Goal: Information Seeking & Learning: Find contact information

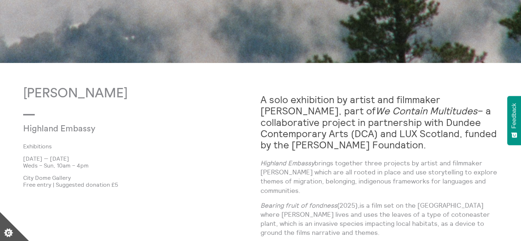
scroll to position [368, 0]
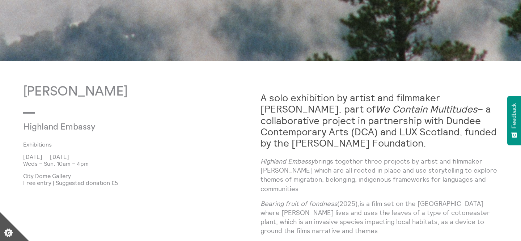
click at [379, 113] on em "We Contain Multitudes" at bounding box center [427, 109] width 102 height 12
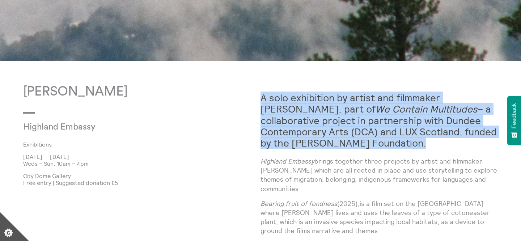
click at [379, 113] on em "We Contain Multitudes" at bounding box center [427, 109] width 102 height 12
copy div "A solo exhibition by artist and filmmaker Shen Xin, part of We Contain Multitud…"
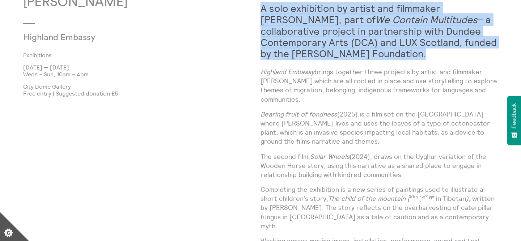
scroll to position [460, 0]
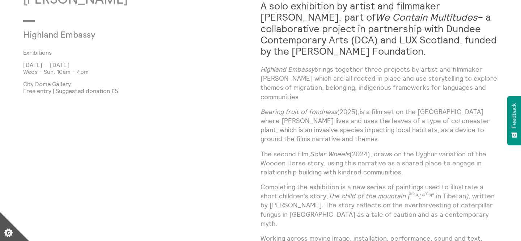
drag, startPoint x: 260, startPoint y: 68, endPoint x: 320, endPoint y: 197, distance: 141.7
click at [320, 197] on div "Shen Xin Highland Embassy Exhibitions 3 Oct 2025 — 21 Dec 2025 Weds – Sun, 10am…" at bounding box center [260, 244] width 475 height 504
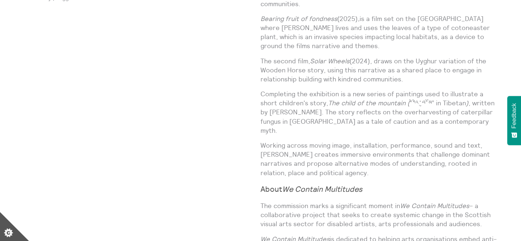
scroll to position [560, 0]
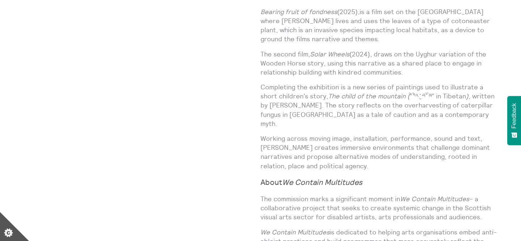
click at [315, 151] on p "Working across moving image, installation, performance, sound and text, [PERSON…" at bounding box center [379, 152] width 237 height 37
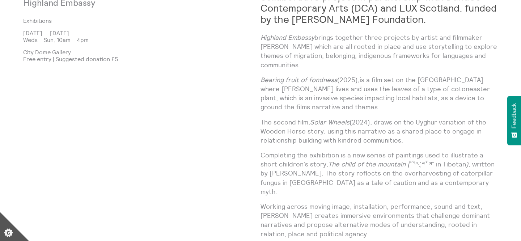
scroll to position [491, 0]
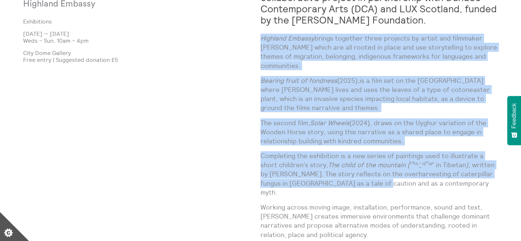
drag, startPoint x: 261, startPoint y: 37, endPoint x: 332, endPoint y: 171, distance: 151.3
click at [332, 171] on div "A solo exhibition by artist and filmmaker Shen Xin, part of We Contain Multitud…" at bounding box center [379, 201] width 237 height 480
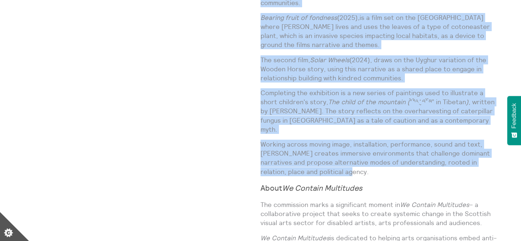
click at [316, 157] on p "Working across moving image, installation, performance, sound and text, Shen Xi…" at bounding box center [379, 158] width 237 height 37
copy div "Highland Embassy brings together three projects by artist and filmmaker Shen Xi…"
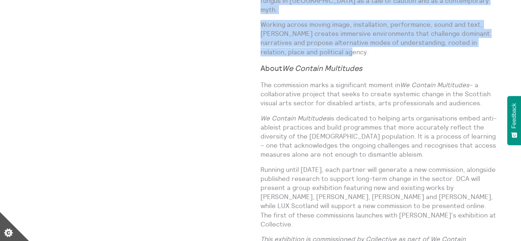
scroll to position [691, 0]
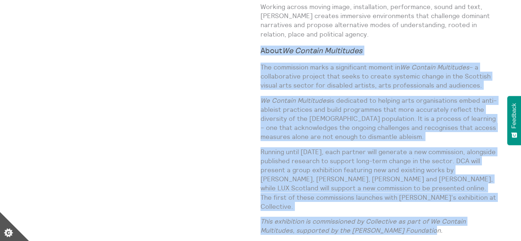
drag, startPoint x: 432, startPoint y: 202, endPoint x: 261, endPoint y: 28, distance: 243.7
click at [261, 28] on div "A solo exhibition by artist and filmmaker Shen Xin, part of We Contain Multitud…" at bounding box center [379, 1] width 237 height 480
copy div "About We Contain Multitudes The commission marks a significant moment in We Con…"
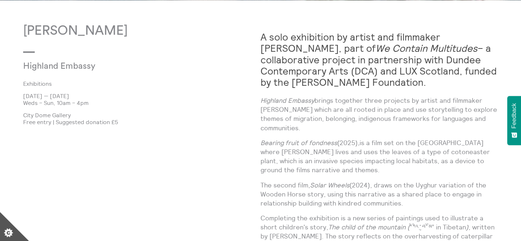
scroll to position [439, 0]
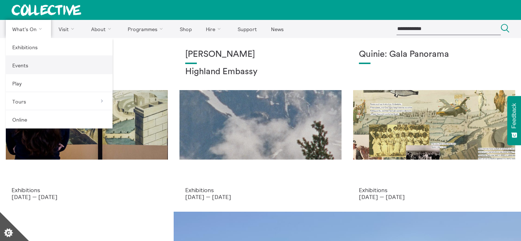
click at [32, 72] on link "Events" at bounding box center [59, 65] width 107 height 18
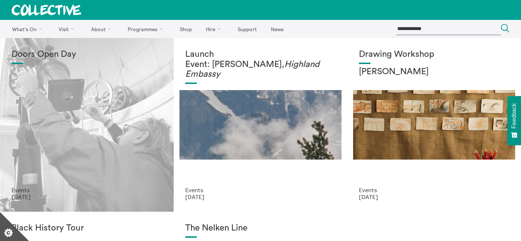
click at [145, 75] on div "Doors Open Day" at bounding box center [87, 118] width 151 height 137
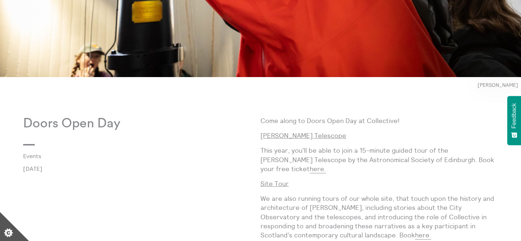
scroll to position [311, 0]
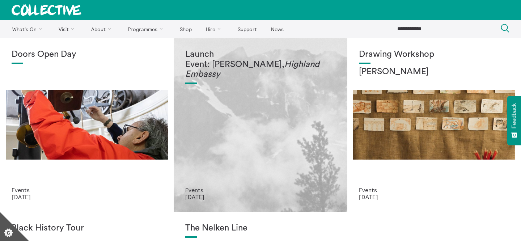
click at [208, 101] on div "Launch Event: Shen Xin, Highland Embassy" at bounding box center [260, 118] width 151 height 137
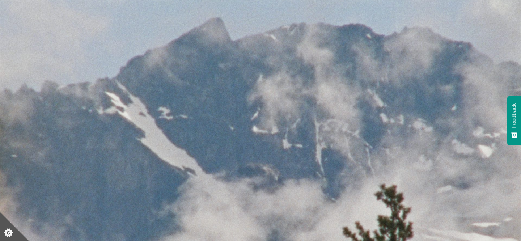
scroll to position [51, 0]
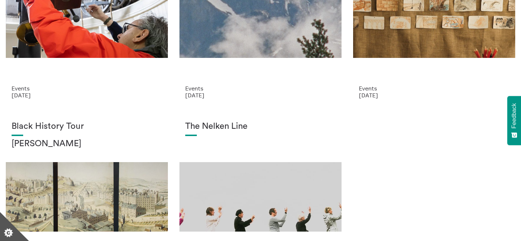
scroll to position [115, 0]
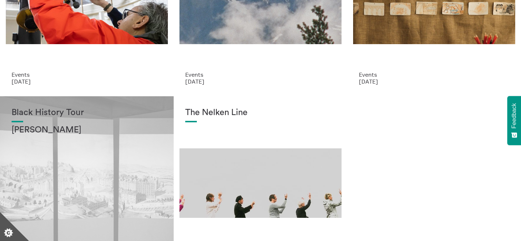
click at [124, 159] on div "Black History Tour Lisa Williams" at bounding box center [87, 176] width 151 height 137
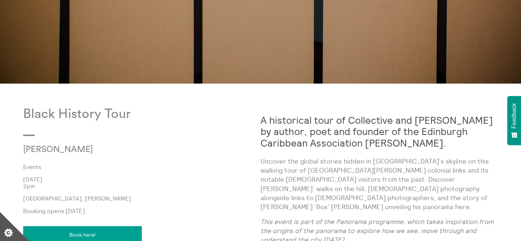
scroll to position [313, 0]
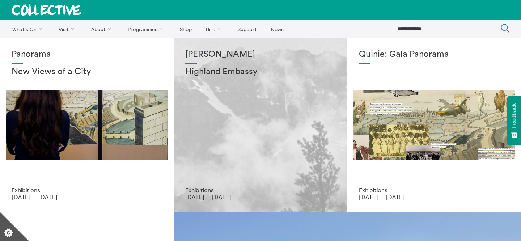
click at [239, 80] on div "[PERSON_NAME] Highland Embassy" at bounding box center [260, 118] width 151 height 137
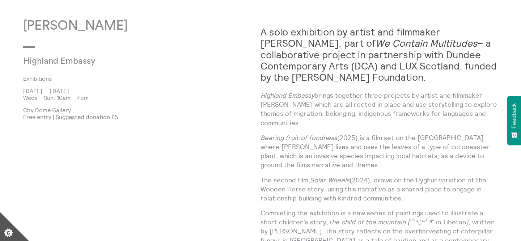
scroll to position [434, 0]
click at [87, 114] on p "Free entry | Suggested donation £5" at bounding box center [141, 116] width 237 height 7
click at [87, 109] on p "City Dome Gallery" at bounding box center [141, 109] width 237 height 7
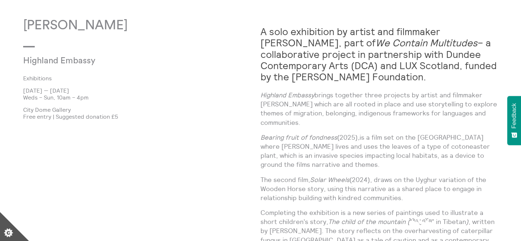
click at [87, 109] on p "City Dome Gallery" at bounding box center [141, 109] width 237 height 7
click at [91, 99] on p "Weds – Sun, 10am – 4pm" at bounding box center [141, 97] width 237 height 7
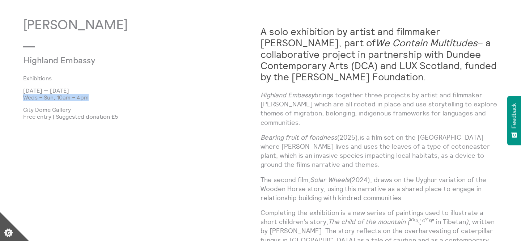
click at [97, 92] on p "[DATE] — [DATE]" at bounding box center [141, 90] width 237 height 7
click at [97, 93] on p "[DATE] — [DATE]" at bounding box center [141, 90] width 237 height 7
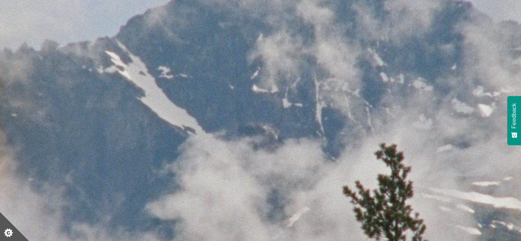
scroll to position [0, 0]
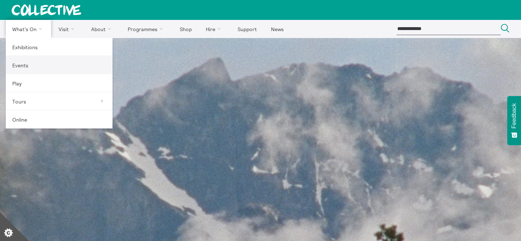
click at [30, 68] on link "Events" at bounding box center [59, 65] width 107 height 18
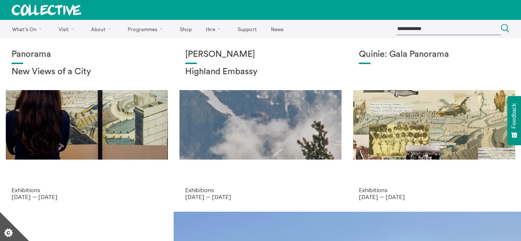
click at [205, 101] on div "[PERSON_NAME] Highland Embassy" at bounding box center [260, 118] width 151 height 137
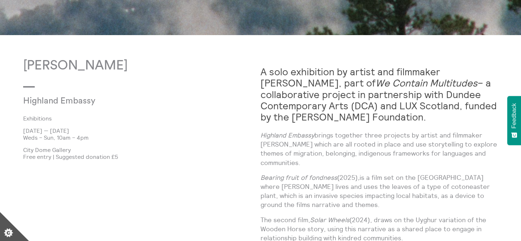
scroll to position [395, 0]
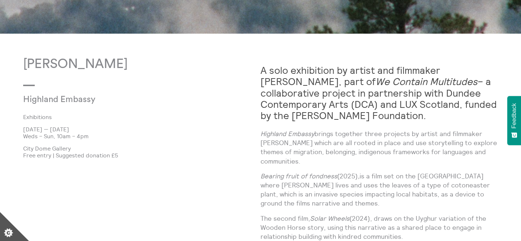
click at [349, 98] on h2 "A solo exhibition by artist and filmmaker Shen Xin, part of We Contain Multitud…" at bounding box center [379, 93] width 237 height 56
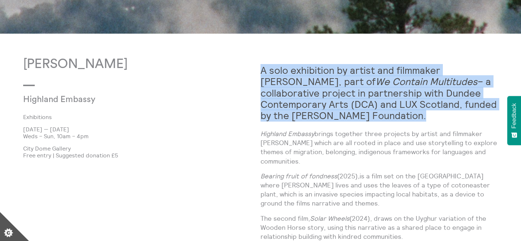
click at [349, 98] on h2 "A solo exhibition by artist and filmmaker Shen Xin, part of We Contain Multitud…" at bounding box center [379, 93] width 237 height 56
copy div "A solo exhibition by artist and filmmaker Shen Xin, part of We Contain Multitud…"
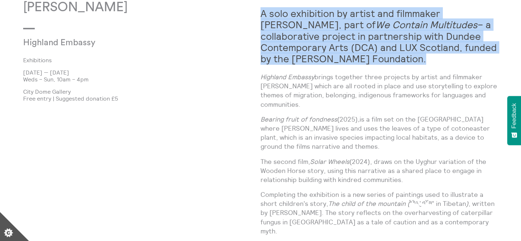
scroll to position [451, 0]
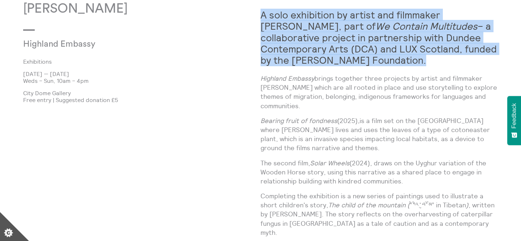
drag, startPoint x: 260, startPoint y: 77, endPoint x: 281, endPoint y: 117, distance: 45.5
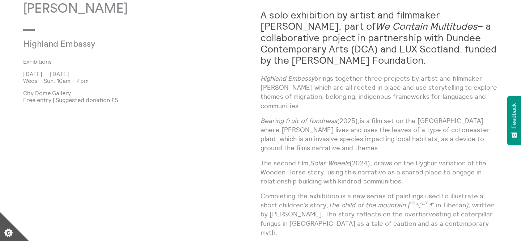
click at [273, 80] on em "Highland Embassy" at bounding box center [288, 78] width 54 height 8
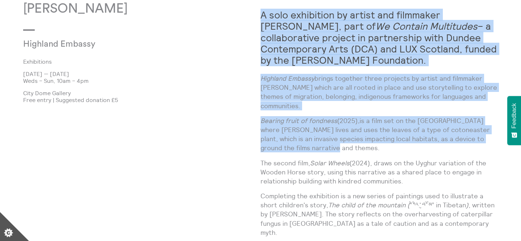
drag, startPoint x: 262, startPoint y: 13, endPoint x: 317, endPoint y: 139, distance: 137.1
click at [317, 139] on div "A solo exhibition by artist and filmmaker Shen Xin, part of We Contain Multitud…" at bounding box center [379, 241] width 237 height 480
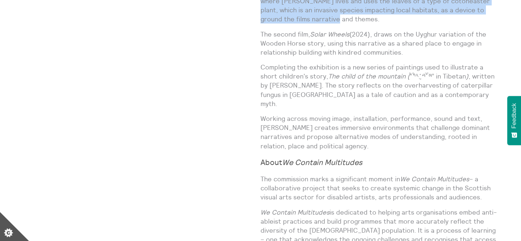
scroll to position [580, 0]
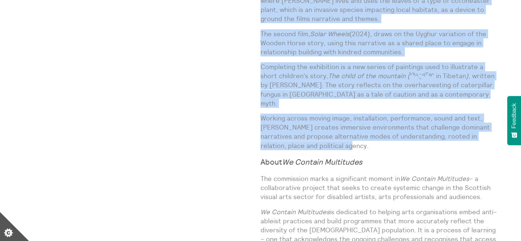
click at [314, 128] on p "Working across moving image, installation, performance, sound and text, Shen Xi…" at bounding box center [379, 132] width 237 height 37
copy div "A solo exhibition by artist and filmmaker Shen Xin, part of We Contain Multitud…"
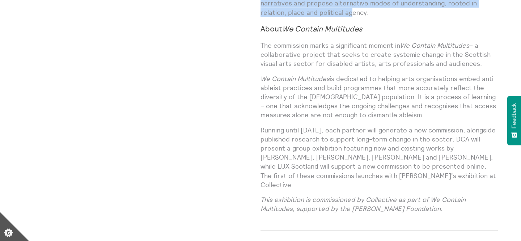
scroll to position [714, 0]
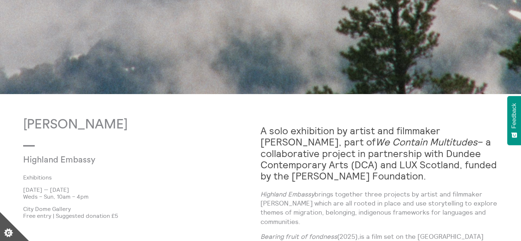
drag, startPoint x: 440, startPoint y: 176, endPoint x: 273, endPoint y: 237, distance: 177.7
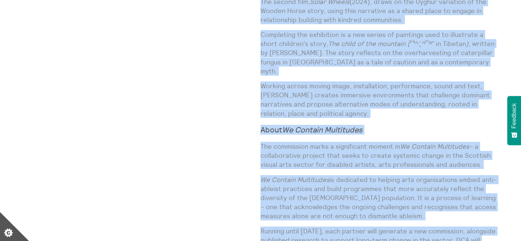
scroll to position [613, 0]
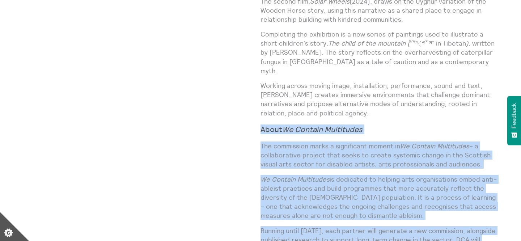
click at [261, 125] on strong "About We Contain Multitudes" at bounding box center [312, 130] width 102 height 10
copy div "About We Contain Multitudes The commission marks a significant moment in We Con…"
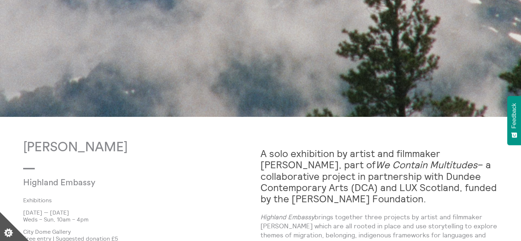
scroll to position [0, 0]
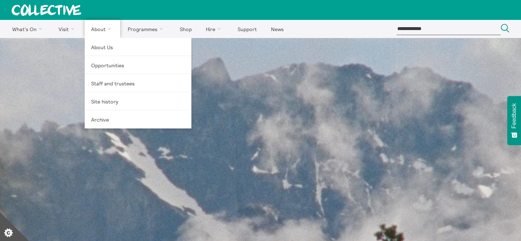
click at [100, 30] on link "About" at bounding box center [102, 29] width 35 height 18
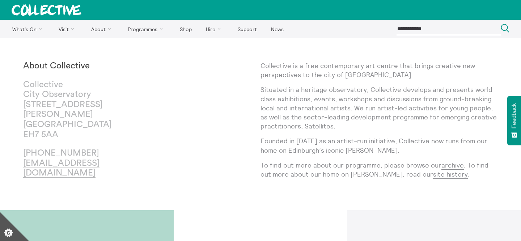
drag, startPoint x: 51, startPoint y: 142, endPoint x: 118, endPoint y: 142, distance: 66.6
click at [118, 148] on p "[PHONE_NUMBER] [EMAIL_ADDRESS][DOMAIN_NAME]" at bounding box center [82, 163] width 119 height 30
copy p "131 556 1264"
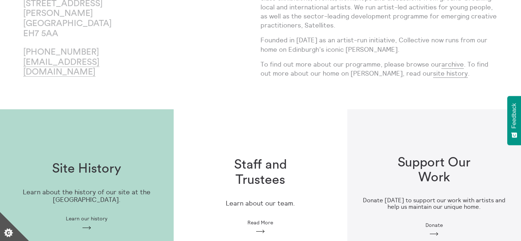
scroll to position [278, 0]
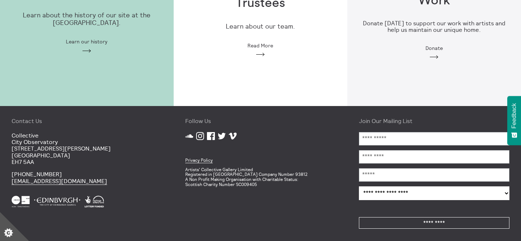
click at [271, 171] on p "Artists' Collective Gallery Limited Registered in [GEOGRAPHIC_DATA] Company Num…" at bounding box center [260, 177] width 151 height 20
drag, startPoint x: 265, startPoint y: 182, endPoint x: 230, endPoint y: 182, distance: 34.8
click at [230, 182] on p "Artists' Collective Gallery Limited Registered in [GEOGRAPHIC_DATA] Company Num…" at bounding box center [260, 177] width 151 height 20
click at [239, 182] on p "Artists' Collective Gallery Limited Registered in [GEOGRAPHIC_DATA] Company Num…" at bounding box center [260, 177] width 151 height 20
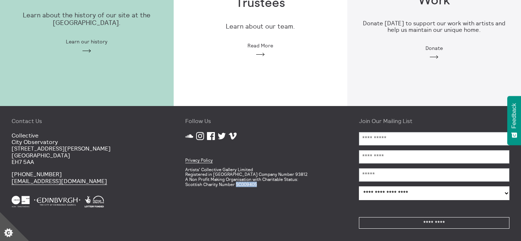
click at [239, 182] on p "Artists' Collective Gallery Limited Registered in [GEOGRAPHIC_DATA] Company Num…" at bounding box center [260, 177] width 151 height 20
copy p "SC009405"
click at [233, 132] on icon "Vimeo" at bounding box center [233, 136] width 8 height 8
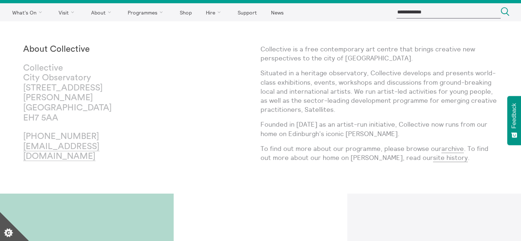
scroll to position [0, 0]
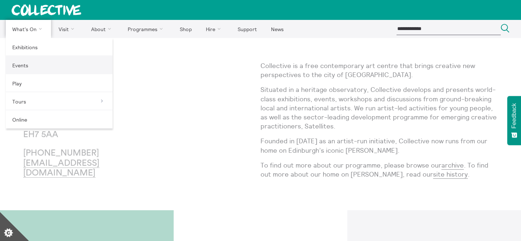
click at [38, 58] on link "Events" at bounding box center [59, 65] width 107 height 18
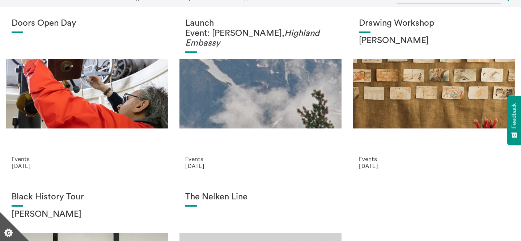
scroll to position [37, 0]
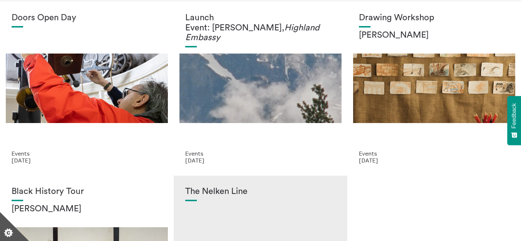
click at [212, 190] on h1 "The Nelken Line" at bounding box center [260, 192] width 151 height 10
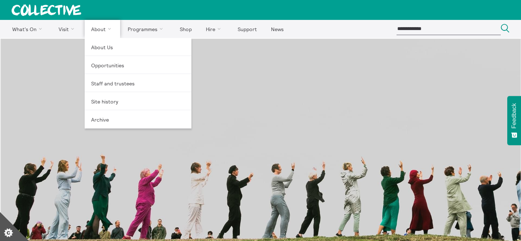
click at [95, 28] on link "About" at bounding box center [102, 29] width 35 height 18
